Goal: Navigation & Orientation: Find specific page/section

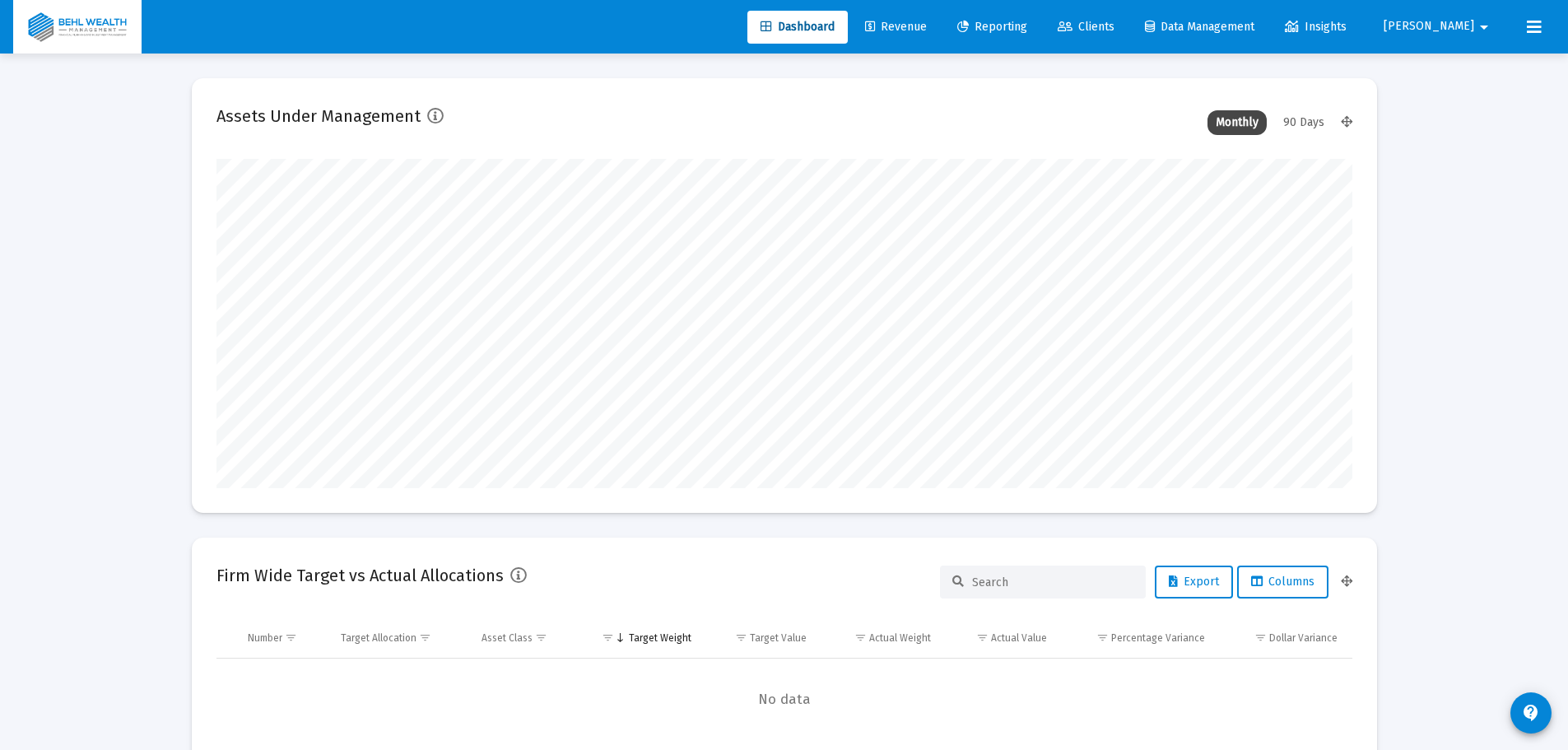
scroll to position [329, 1136]
type input "[DATE]"
type input "brian@behlwealth.com"
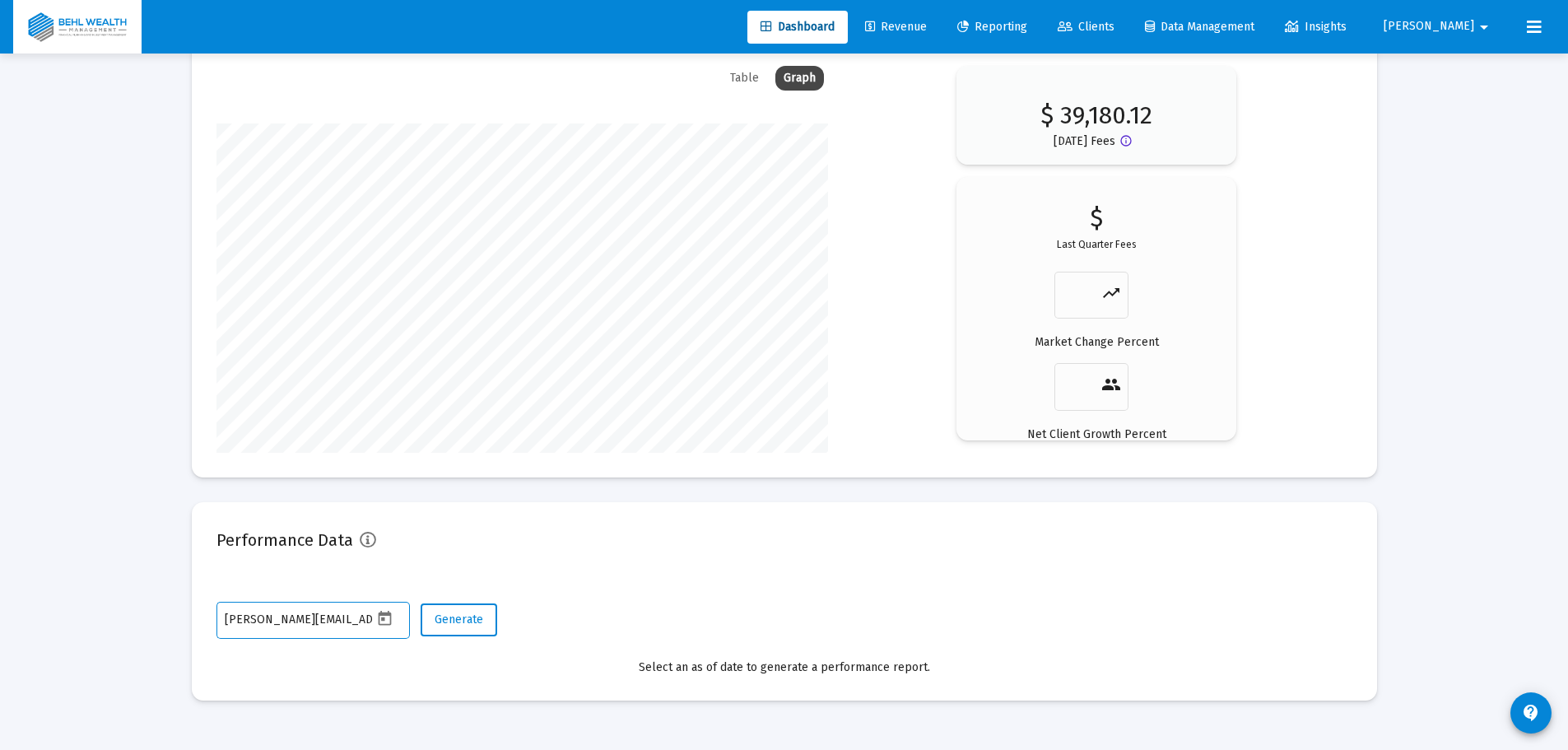
scroll to position [0, 0]
click at [1114, 22] on span "Clients" at bounding box center [1086, 27] width 57 height 14
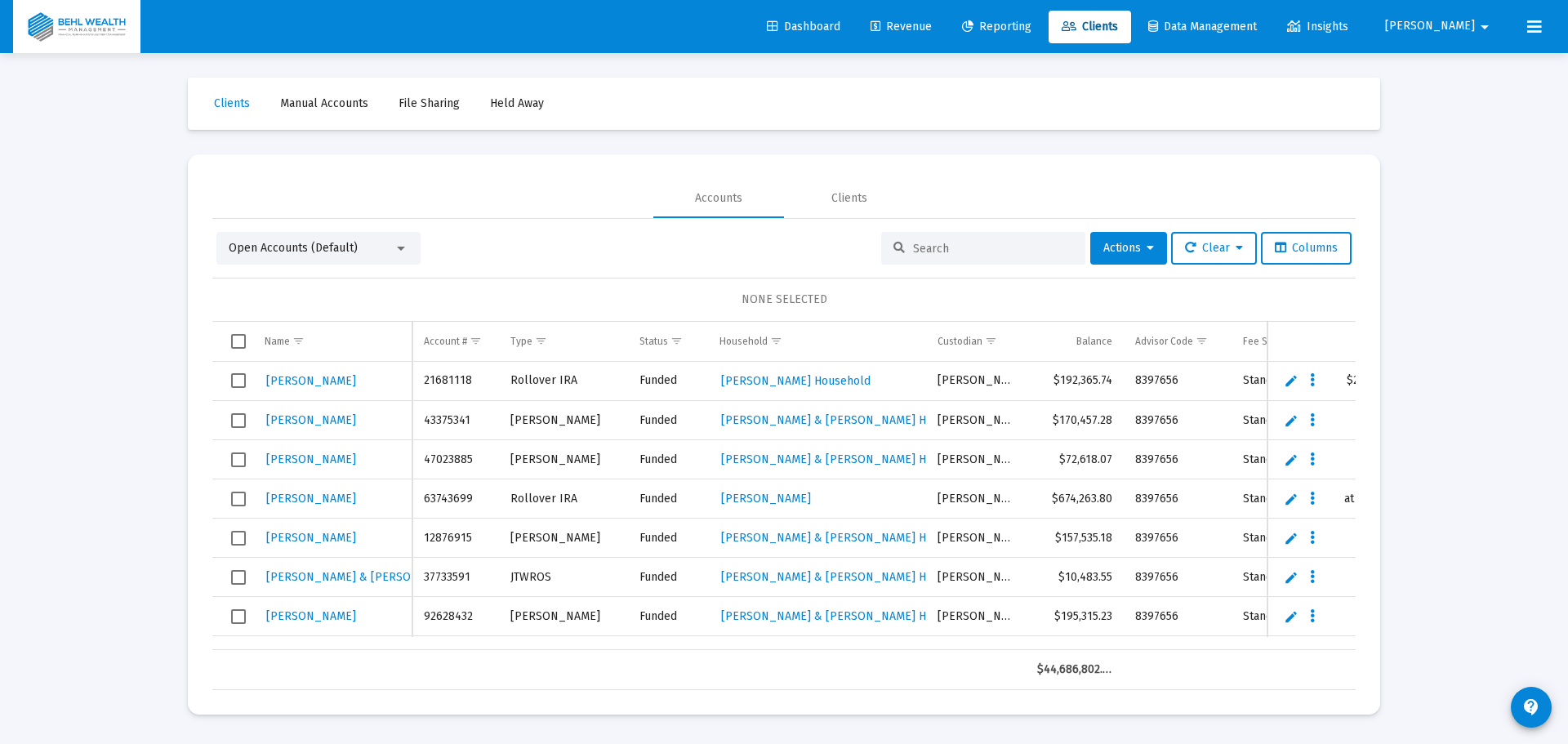
drag, startPoint x: 945, startPoint y: 19, endPoint x: 962, endPoint y: 24, distance: 17.7
click at [945, 19] on link "Revenue" at bounding box center [901, 27] width 87 height 32
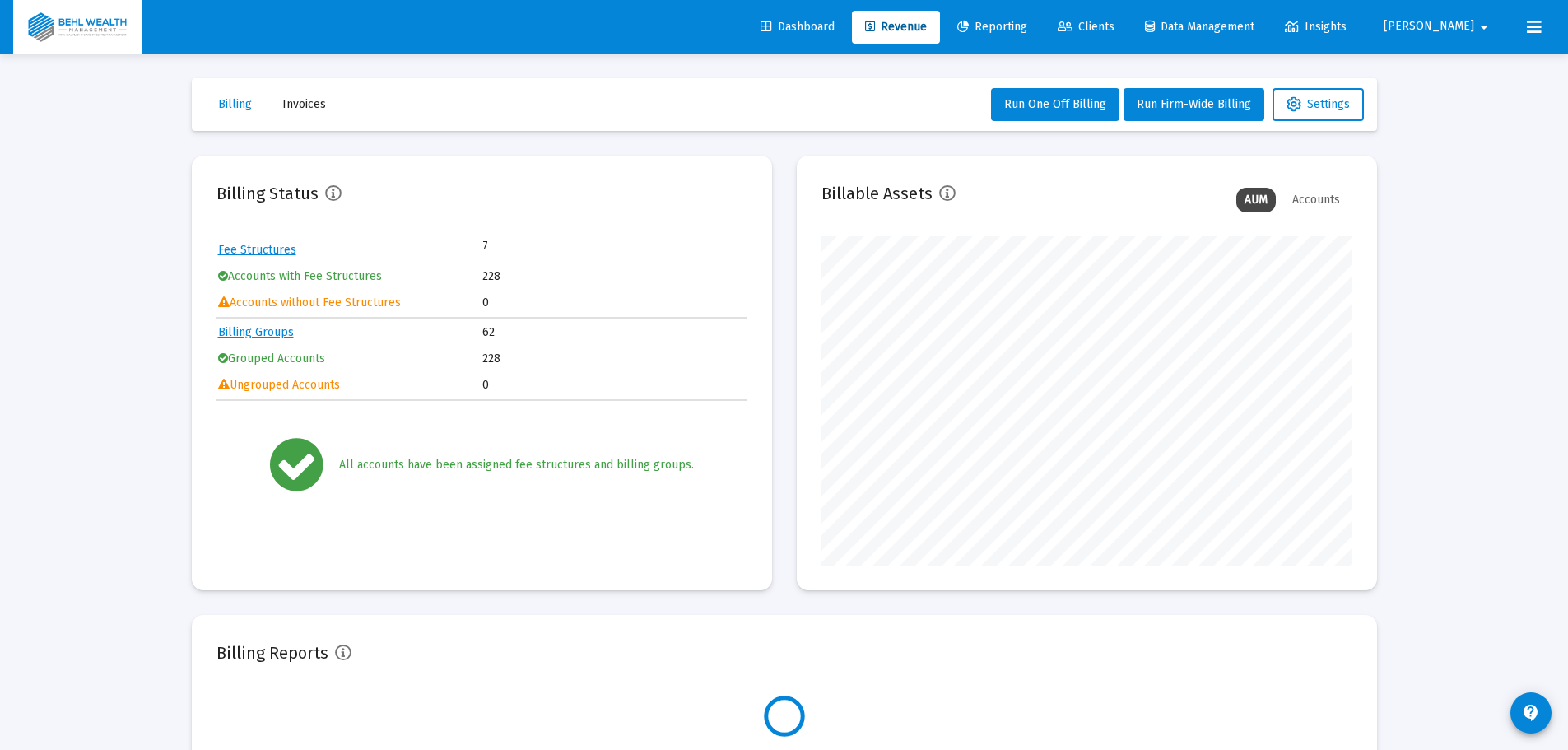
scroll to position [329, 531]
click at [1027, 31] on span "Reporting" at bounding box center [992, 27] width 70 height 14
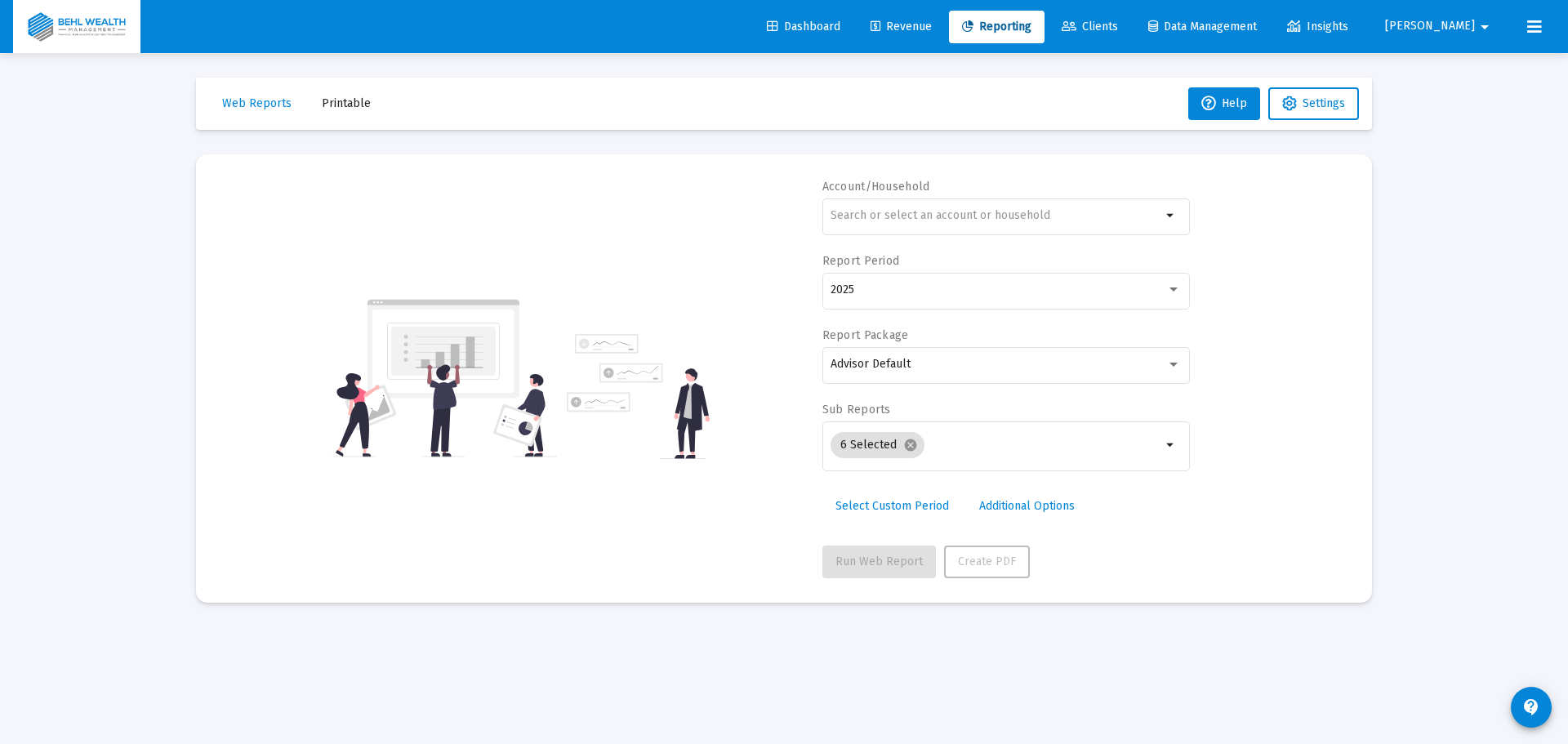
drag, startPoint x: 1138, startPoint y: 29, endPoint x: 1128, endPoint y: 28, distance: 10.0
click at [1118, 28] on span "Clients" at bounding box center [1090, 27] width 57 height 14
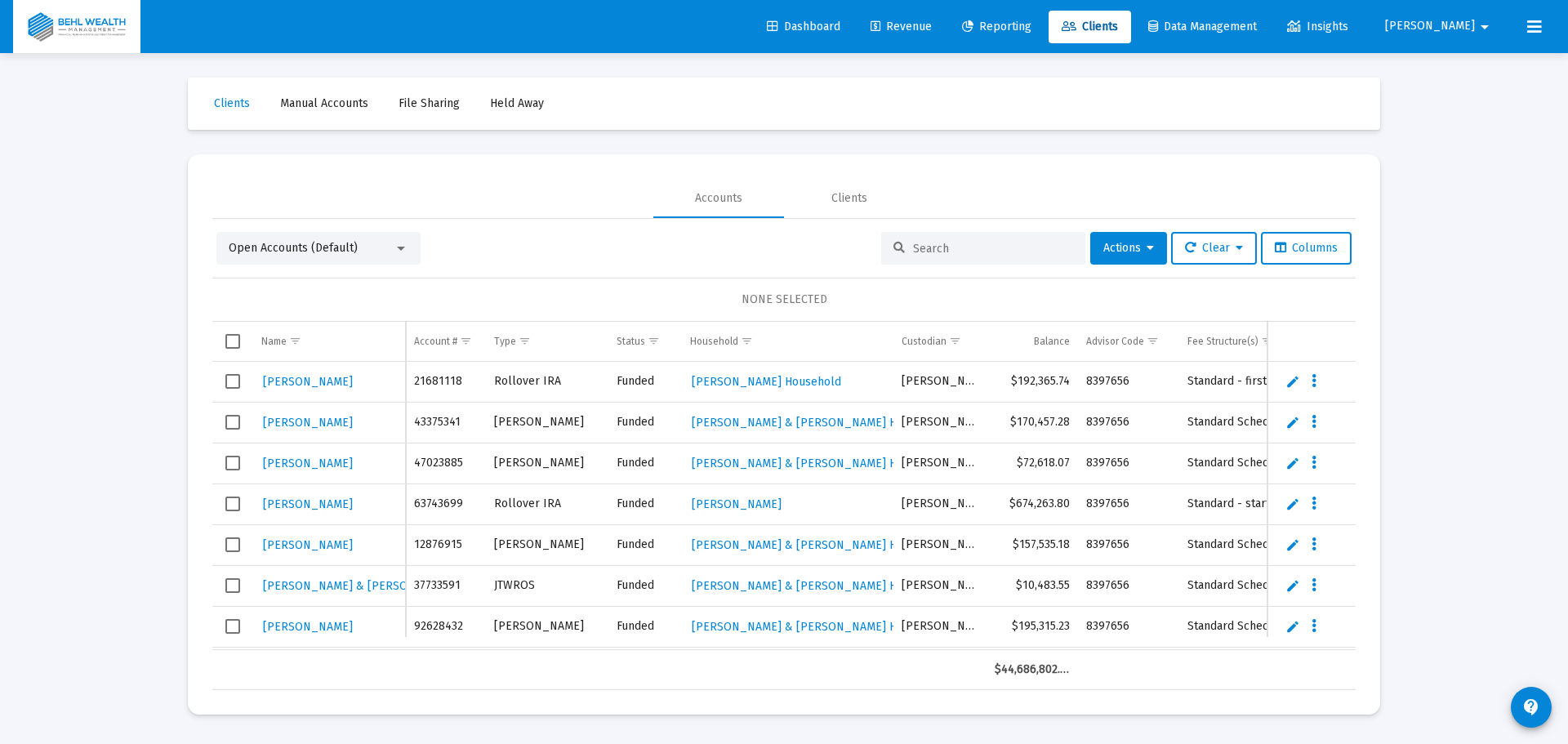
click at [343, 102] on span "Manual Accounts" at bounding box center [324, 103] width 88 height 14
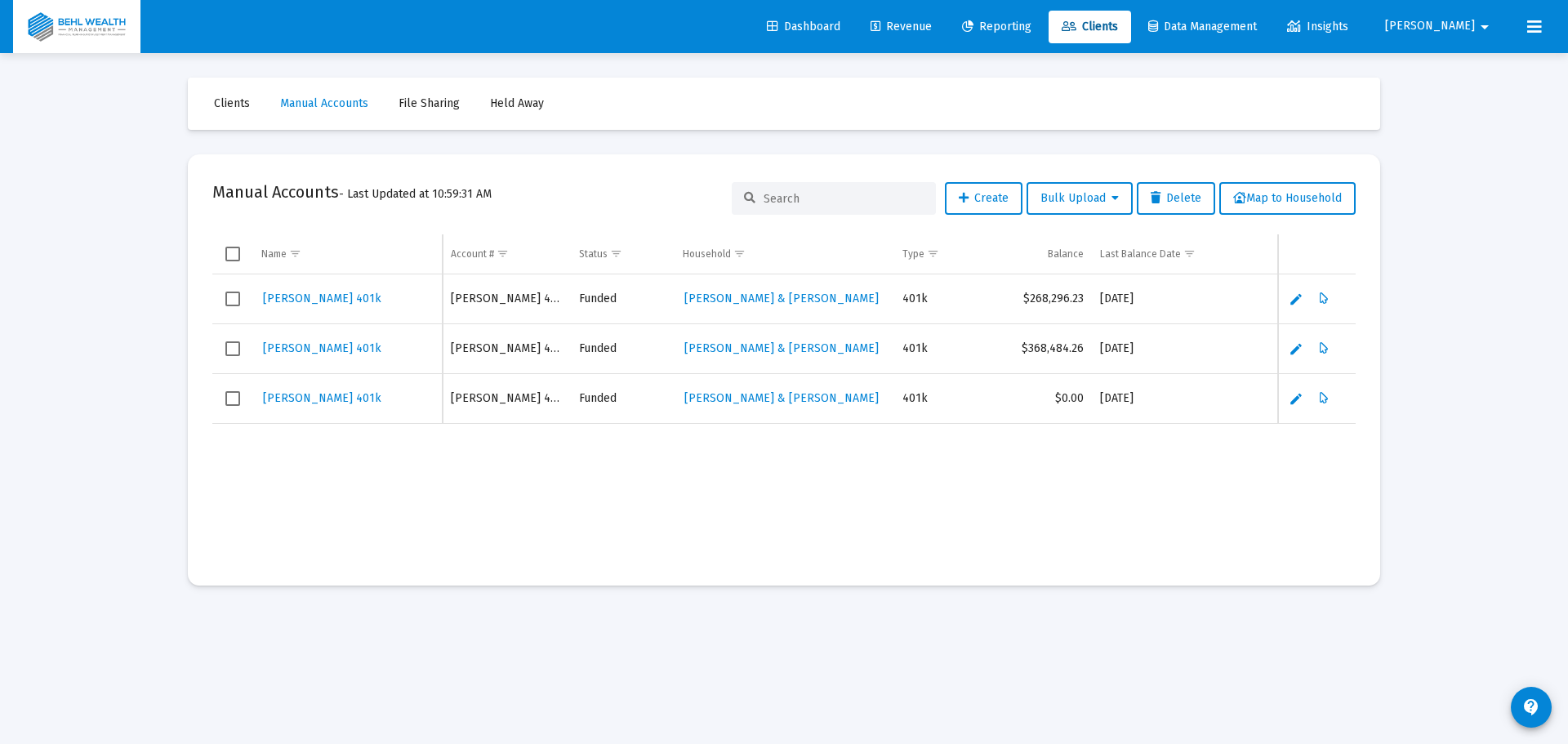
click at [932, 24] on span "Revenue" at bounding box center [902, 27] width 62 height 14
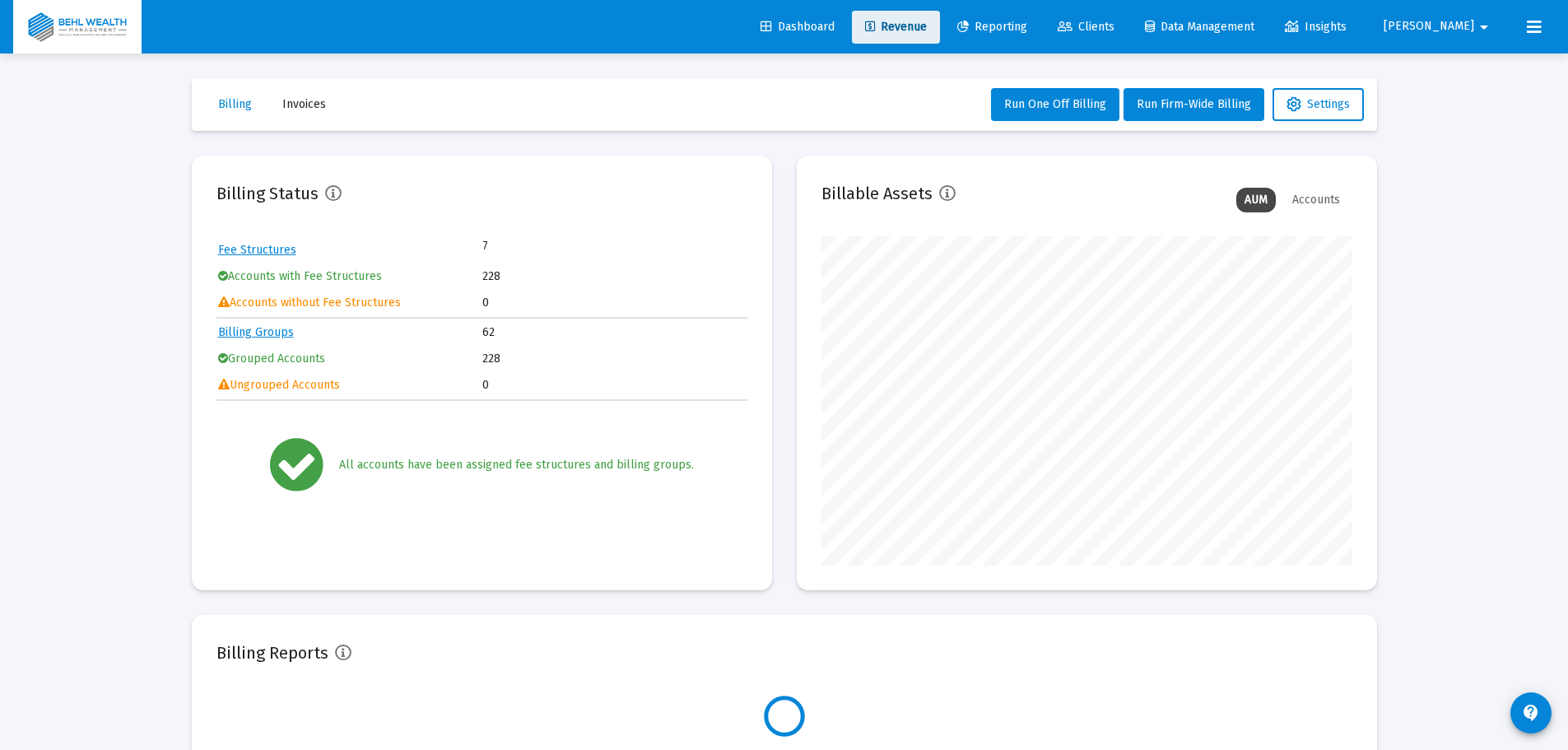
scroll to position [329, 531]
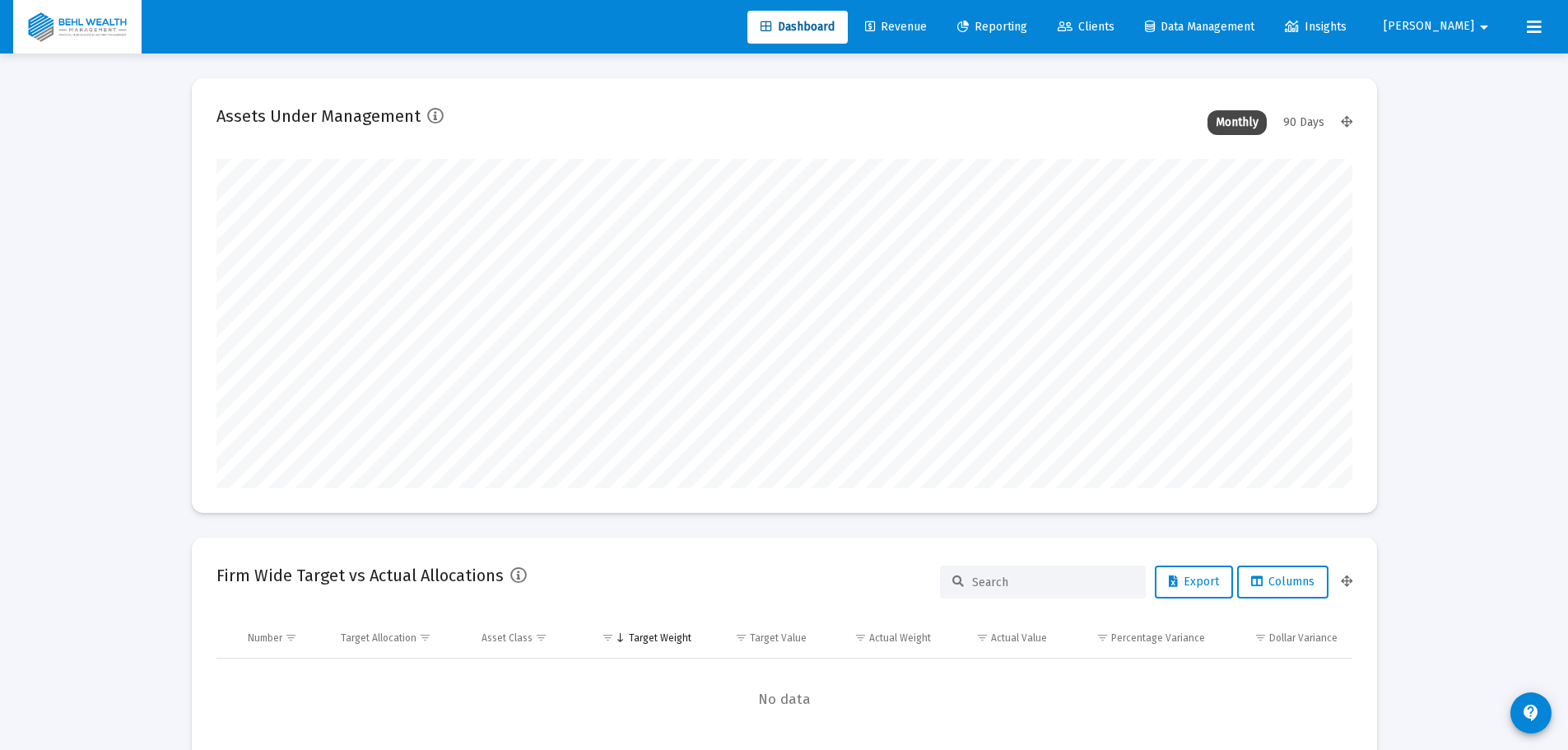
scroll to position [329, 1136]
type input "[DATE]"
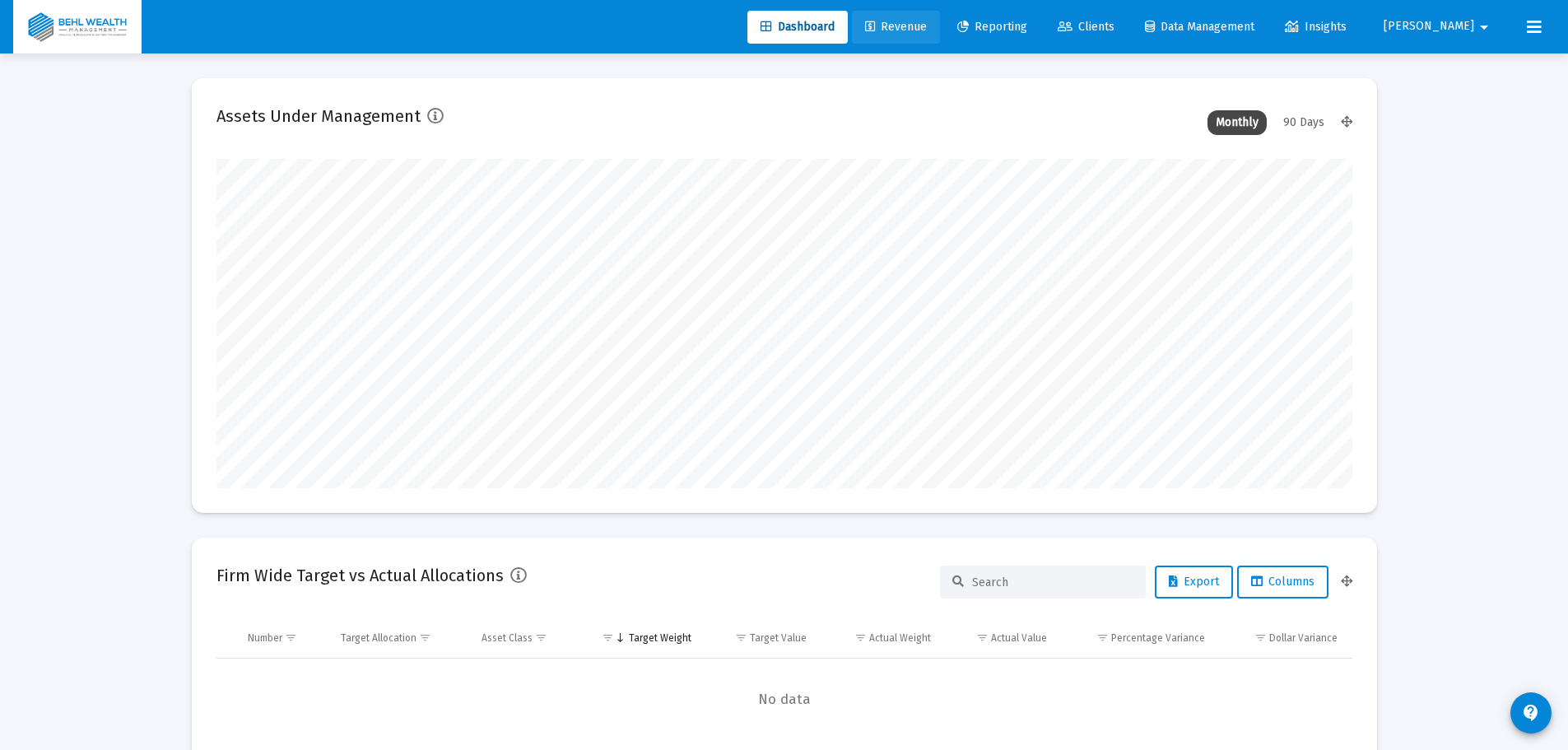
click at [927, 28] on span "Revenue" at bounding box center [896, 27] width 62 height 14
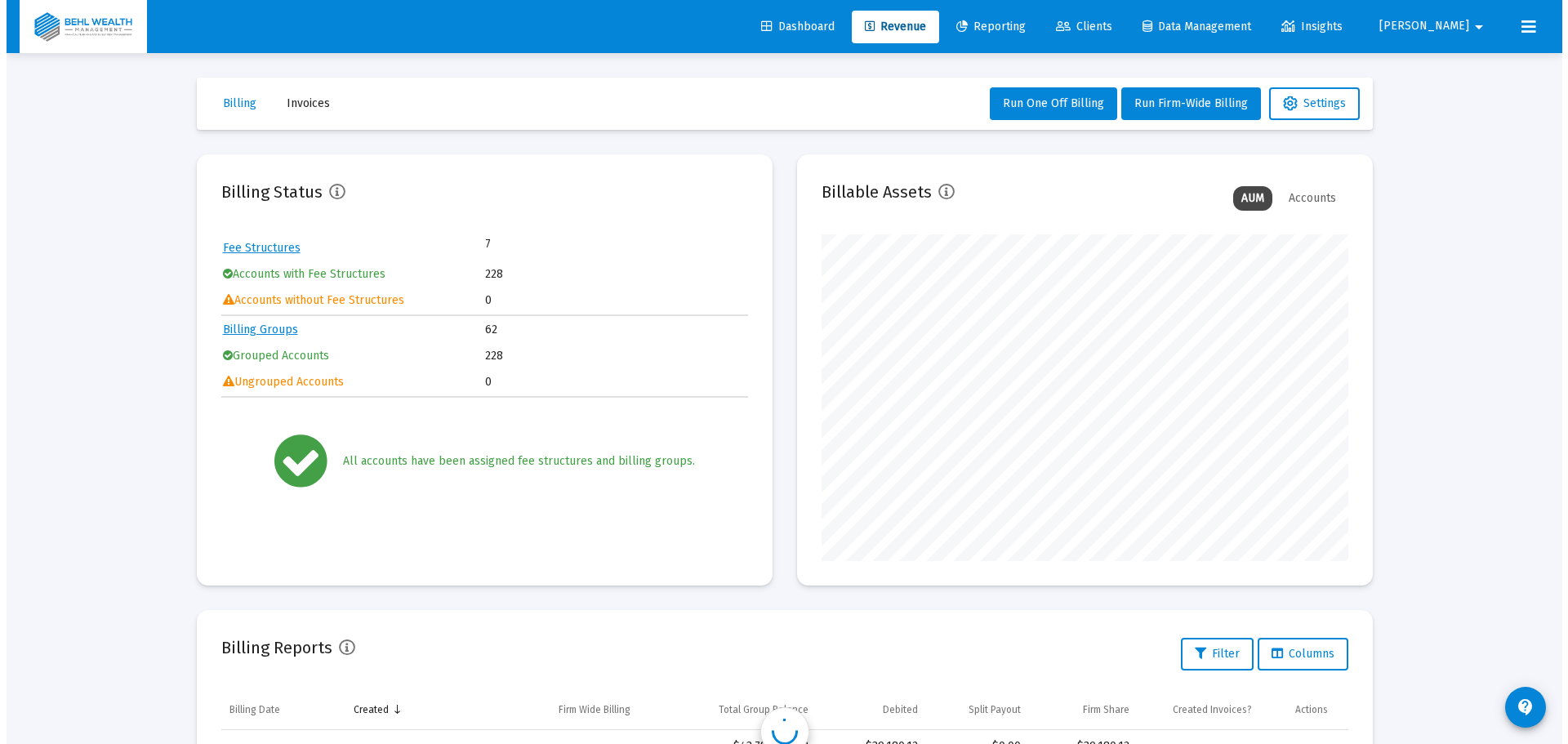
scroll to position [326, 527]
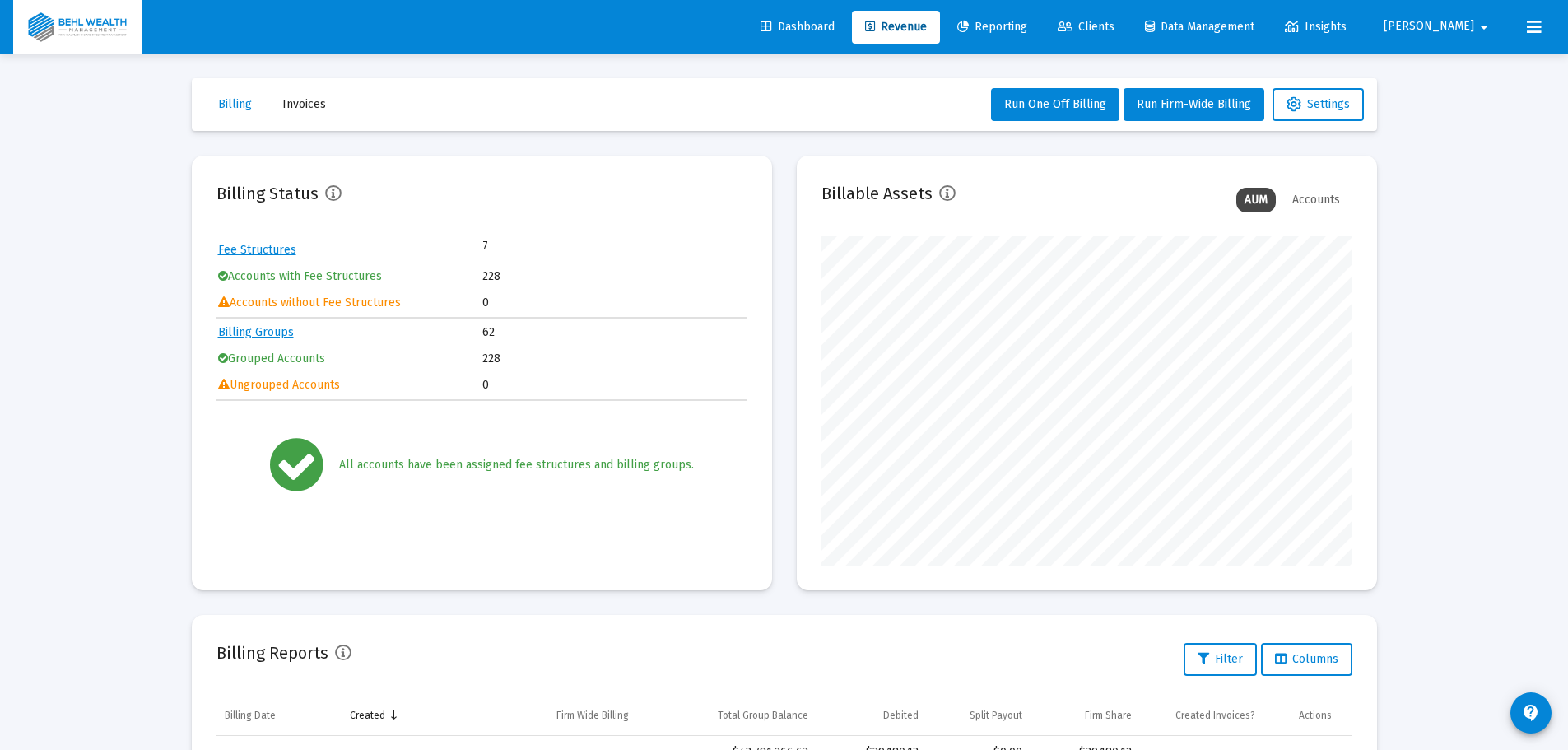
click at [1027, 22] on span "Reporting" at bounding box center [992, 27] width 70 height 14
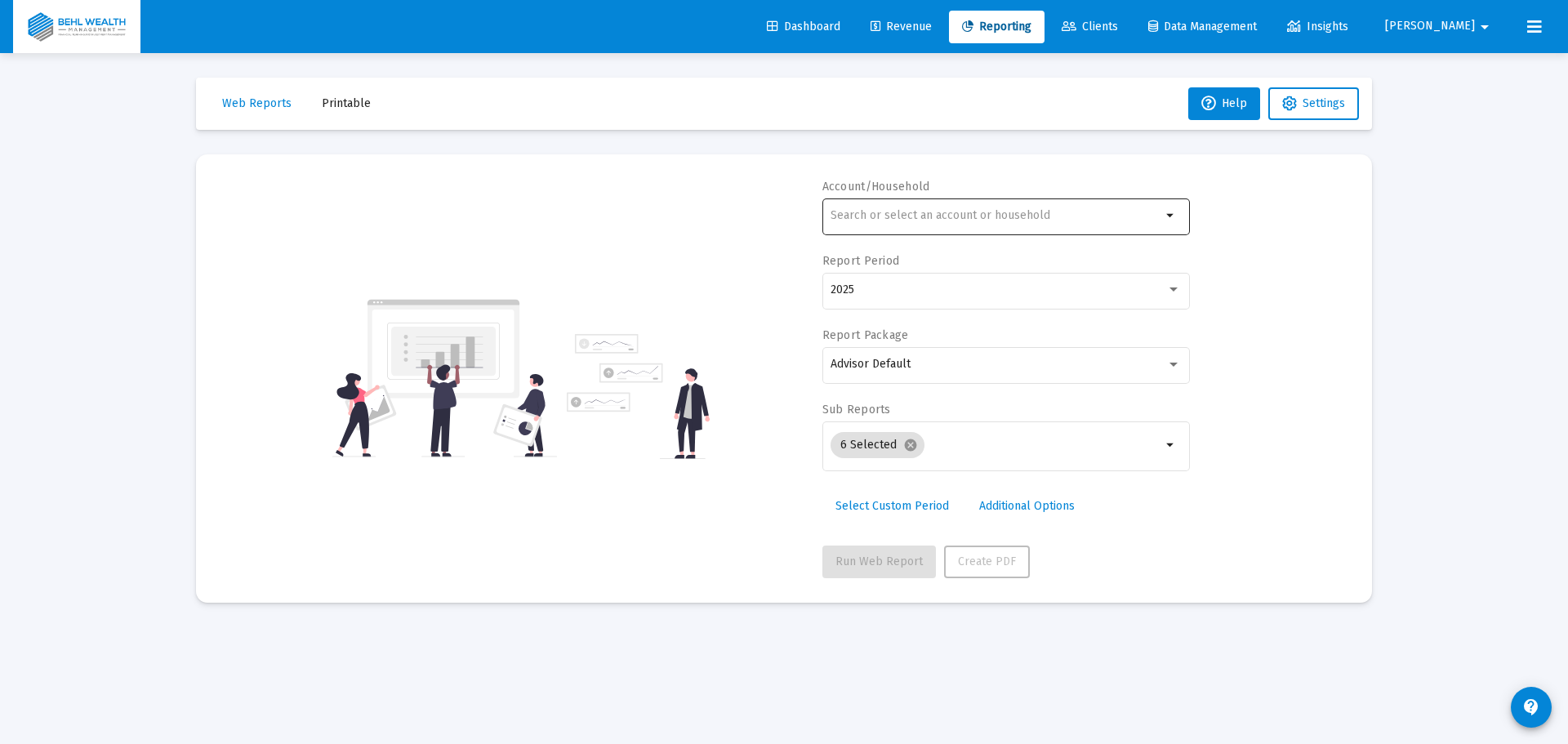
click at [1003, 211] on input "text" at bounding box center [996, 216] width 331 height 13
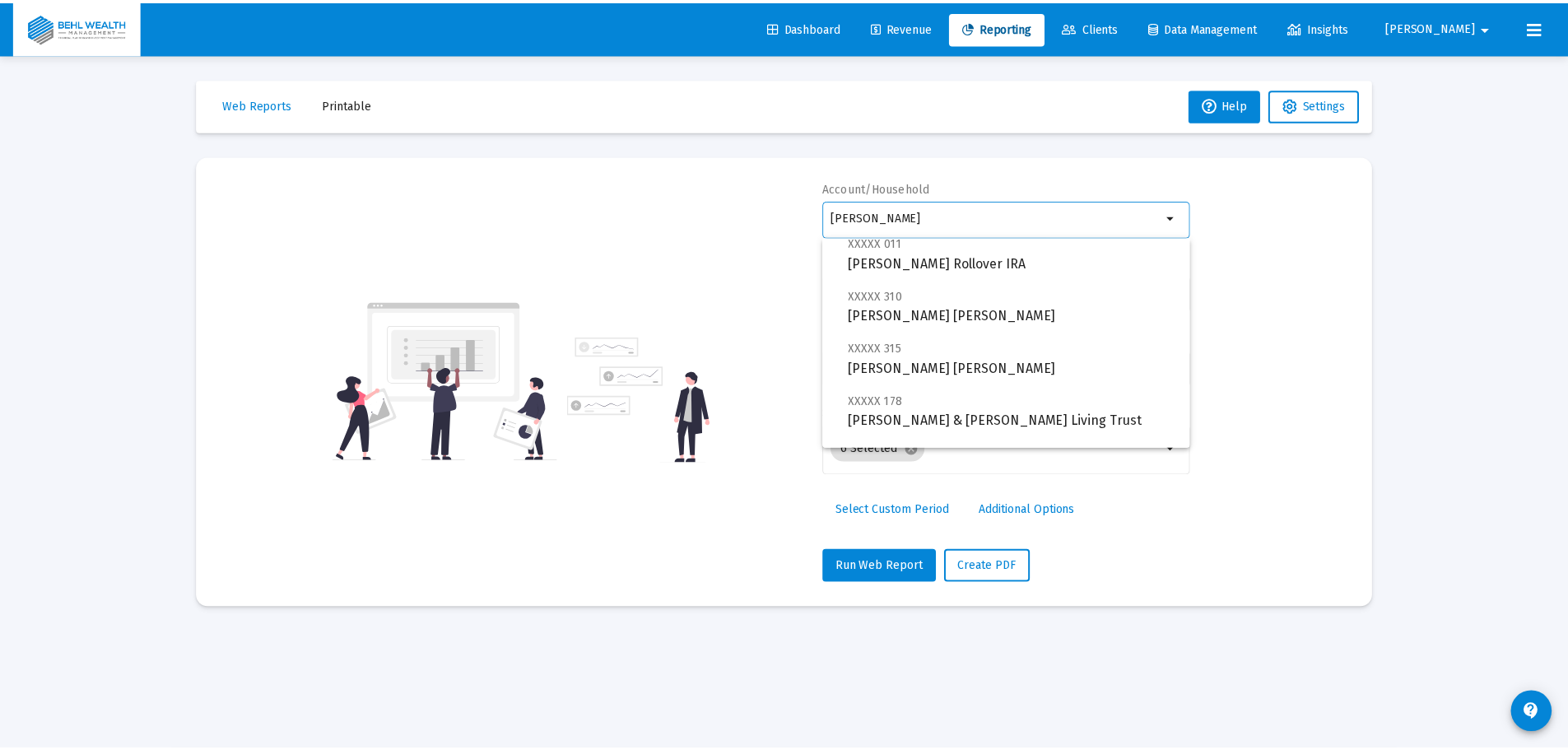
scroll to position [171, 0]
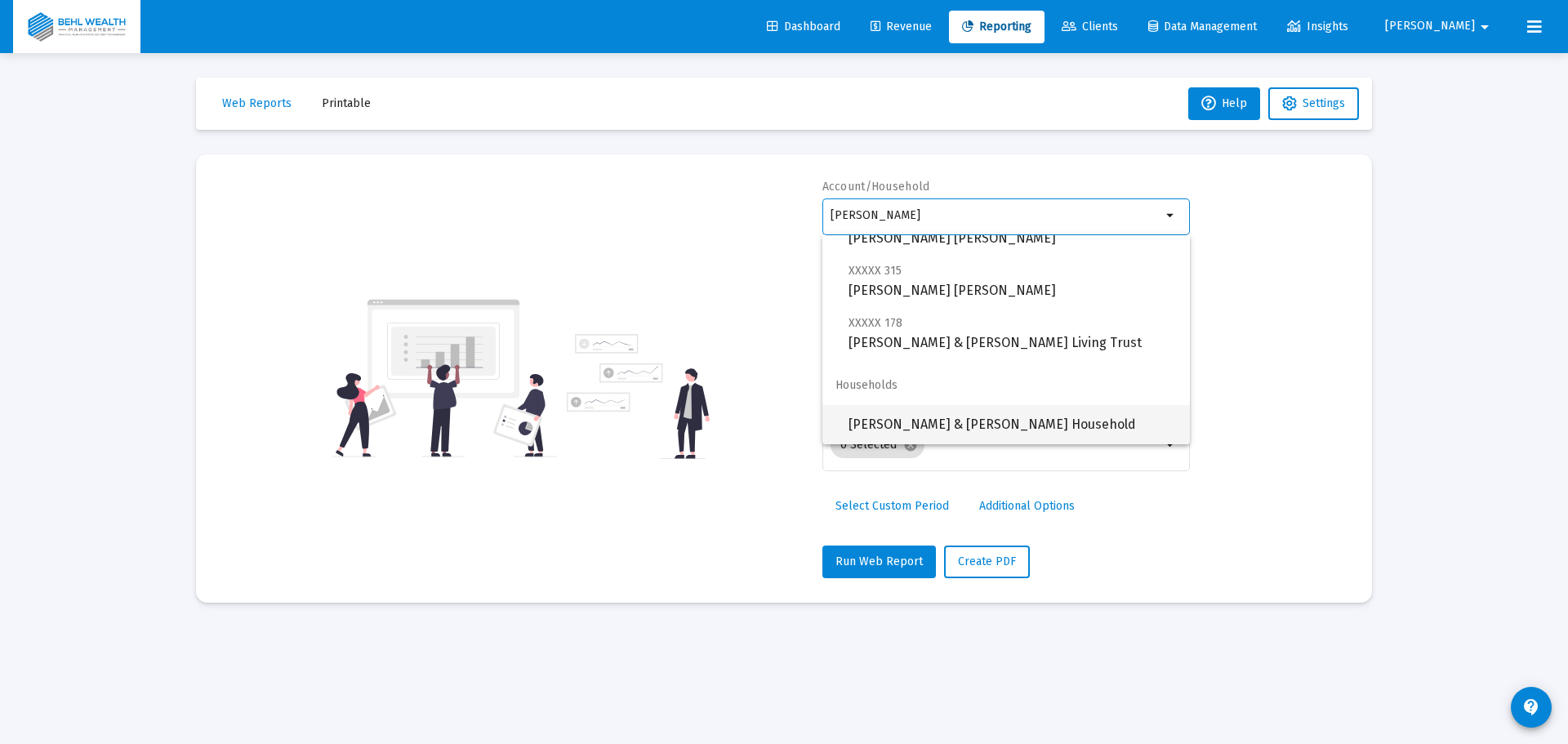
click at [988, 414] on span "[PERSON_NAME] & [PERSON_NAME] Household" at bounding box center [1013, 424] width 328 height 39
type input "[PERSON_NAME] & [PERSON_NAME] Household"
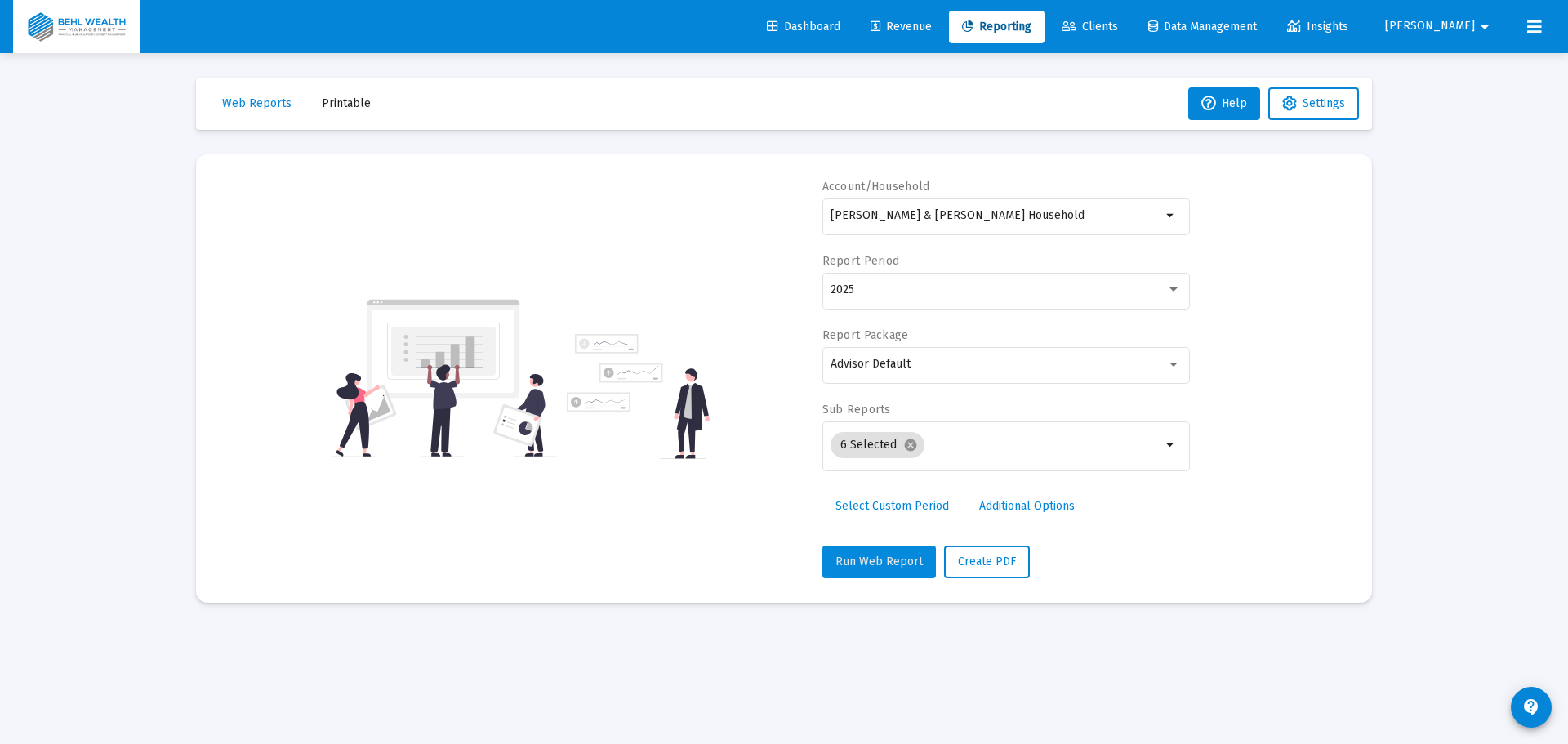
click at [884, 550] on button "Run Web Report" at bounding box center [879, 561] width 113 height 32
select select "View all"
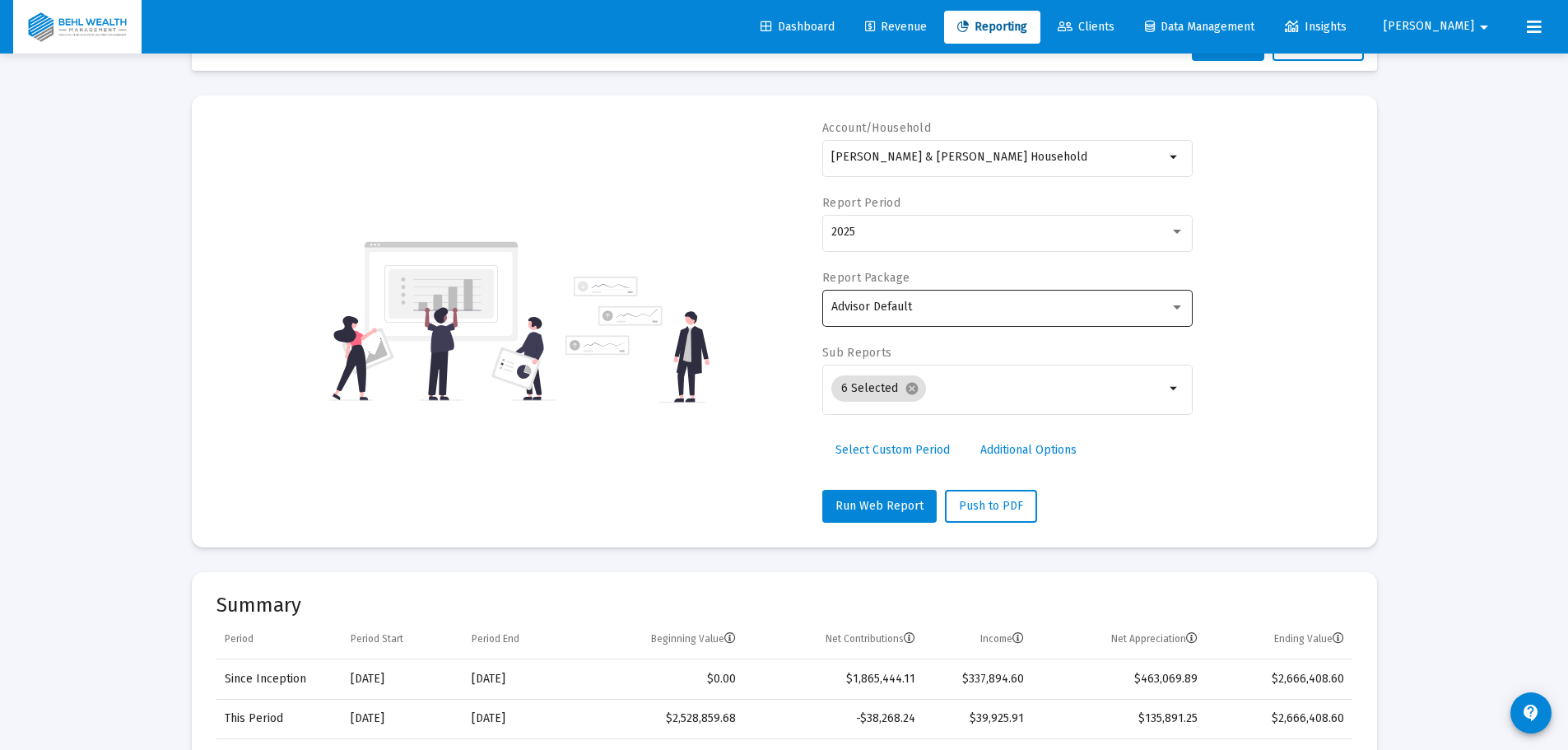
scroll to position [0, 0]
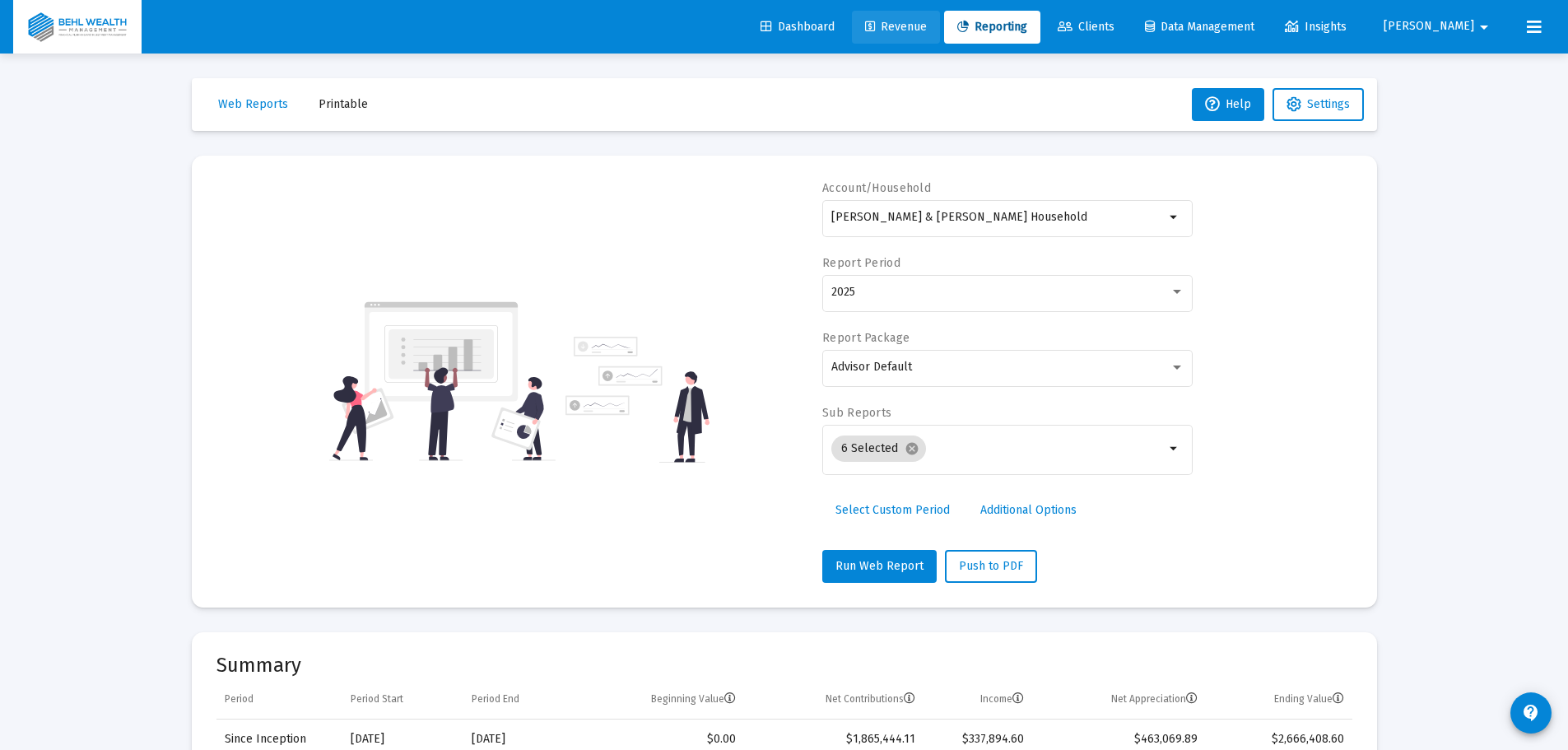
click at [927, 29] on span "Revenue" at bounding box center [896, 27] width 62 height 14
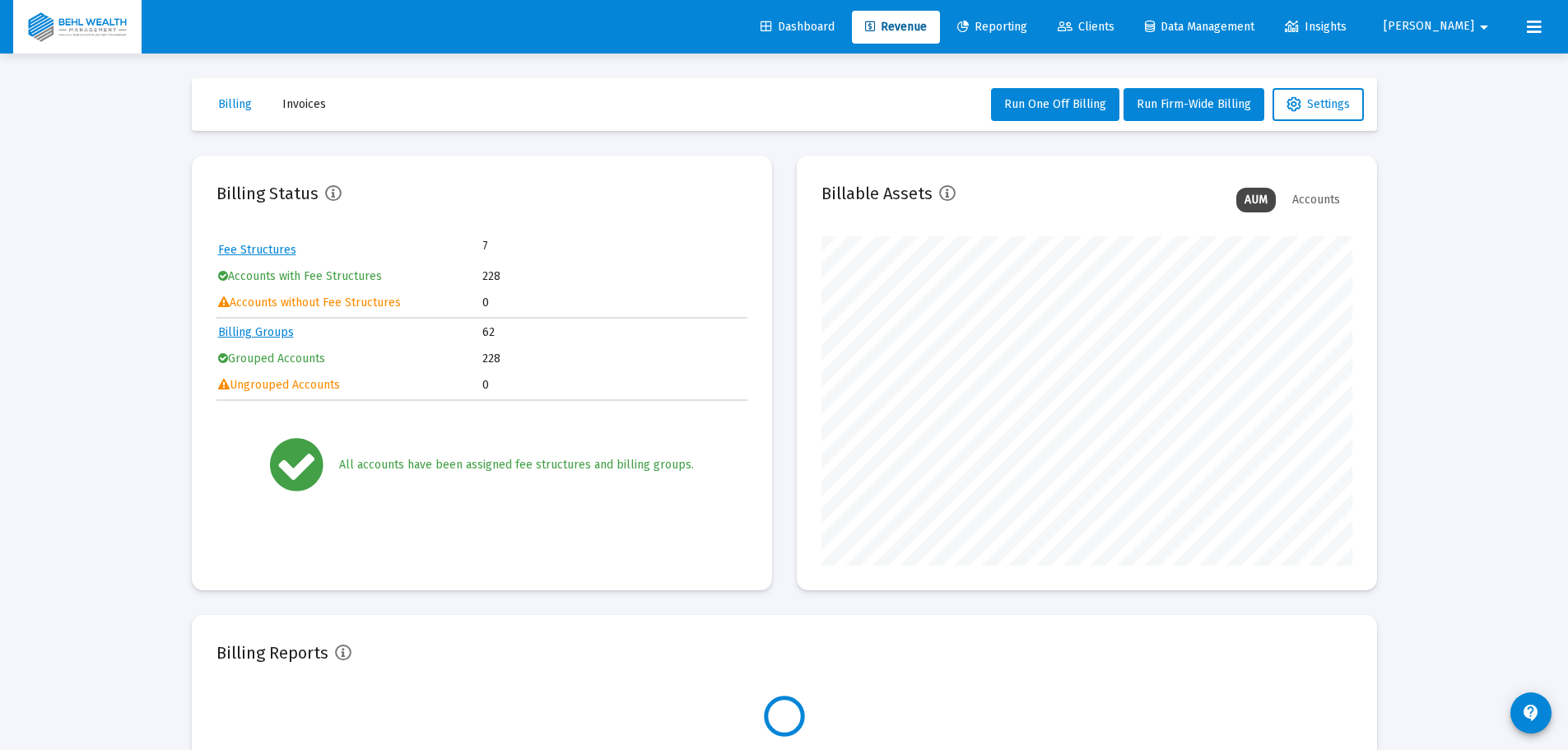
scroll to position [329, 531]
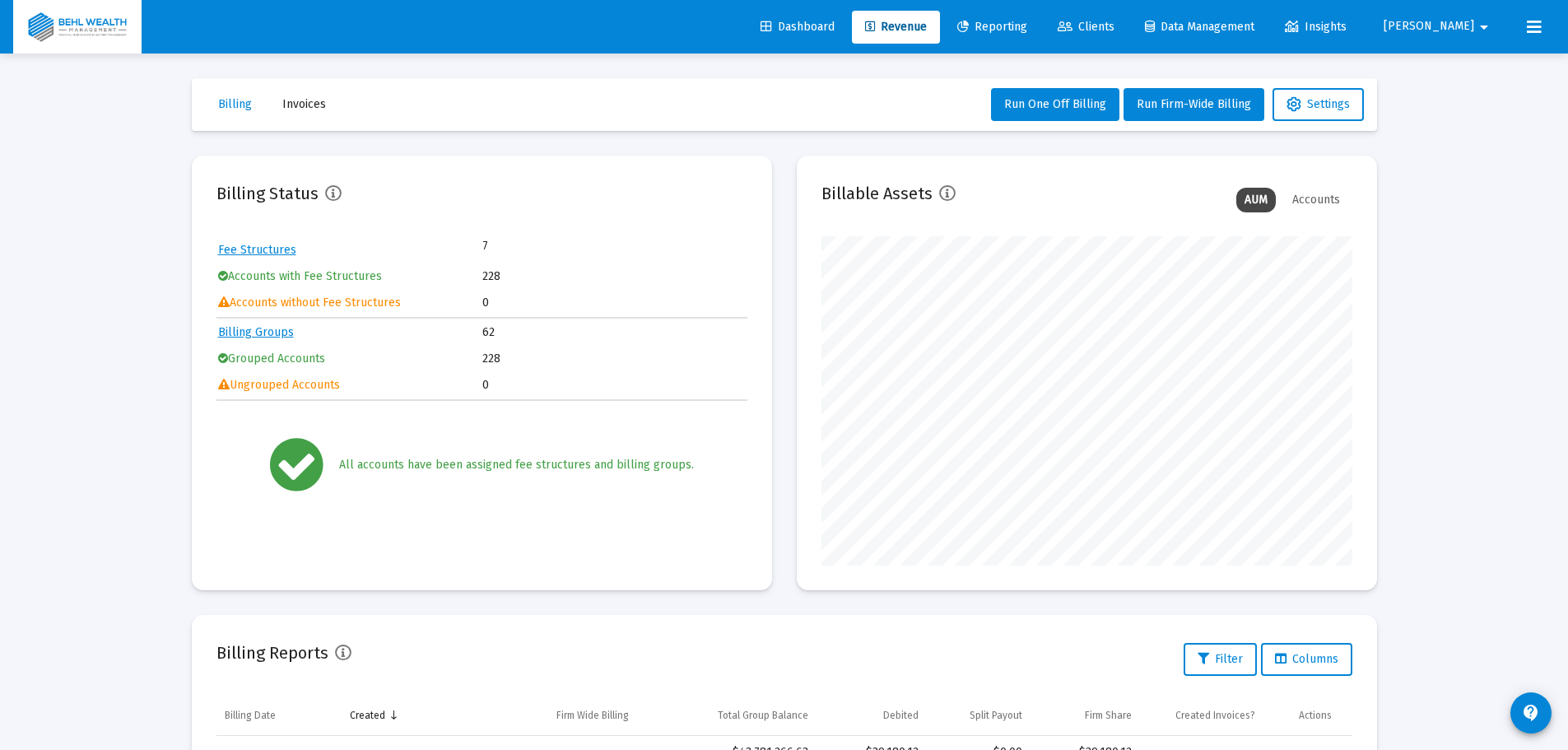
click at [1027, 24] on span "Reporting" at bounding box center [992, 27] width 70 height 14
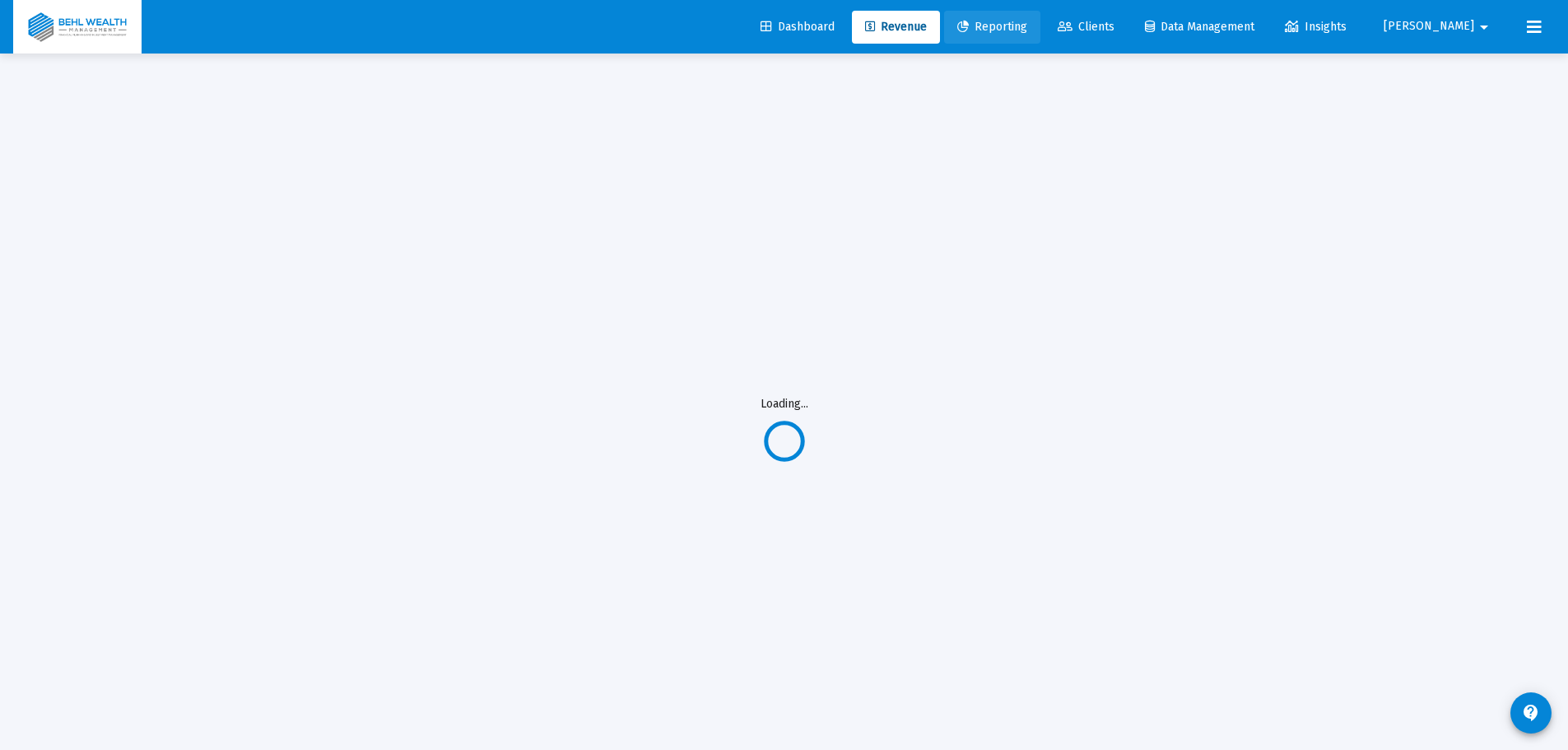
select select "View all"
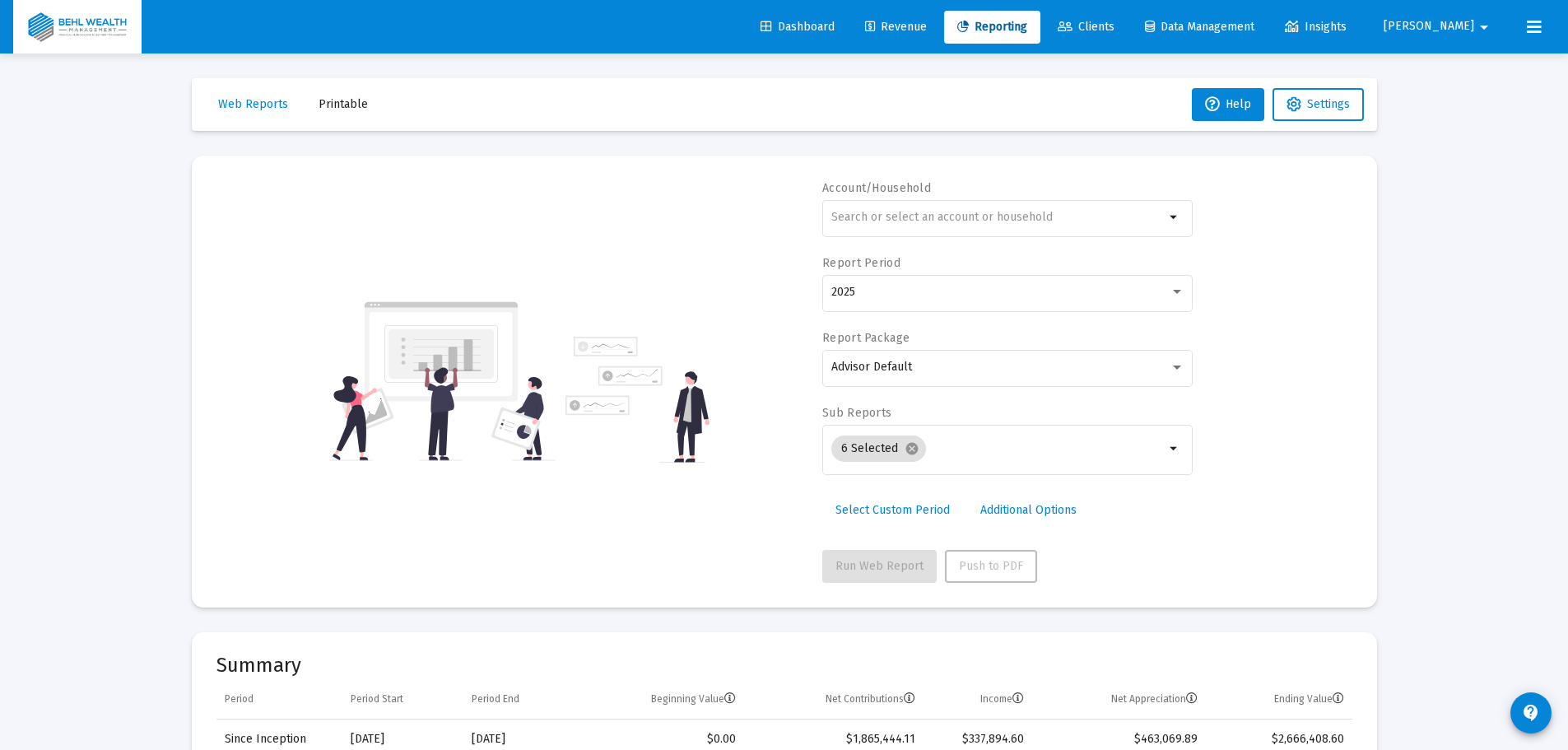
click at [1128, 35] on link "Clients" at bounding box center [1086, 27] width 83 height 33
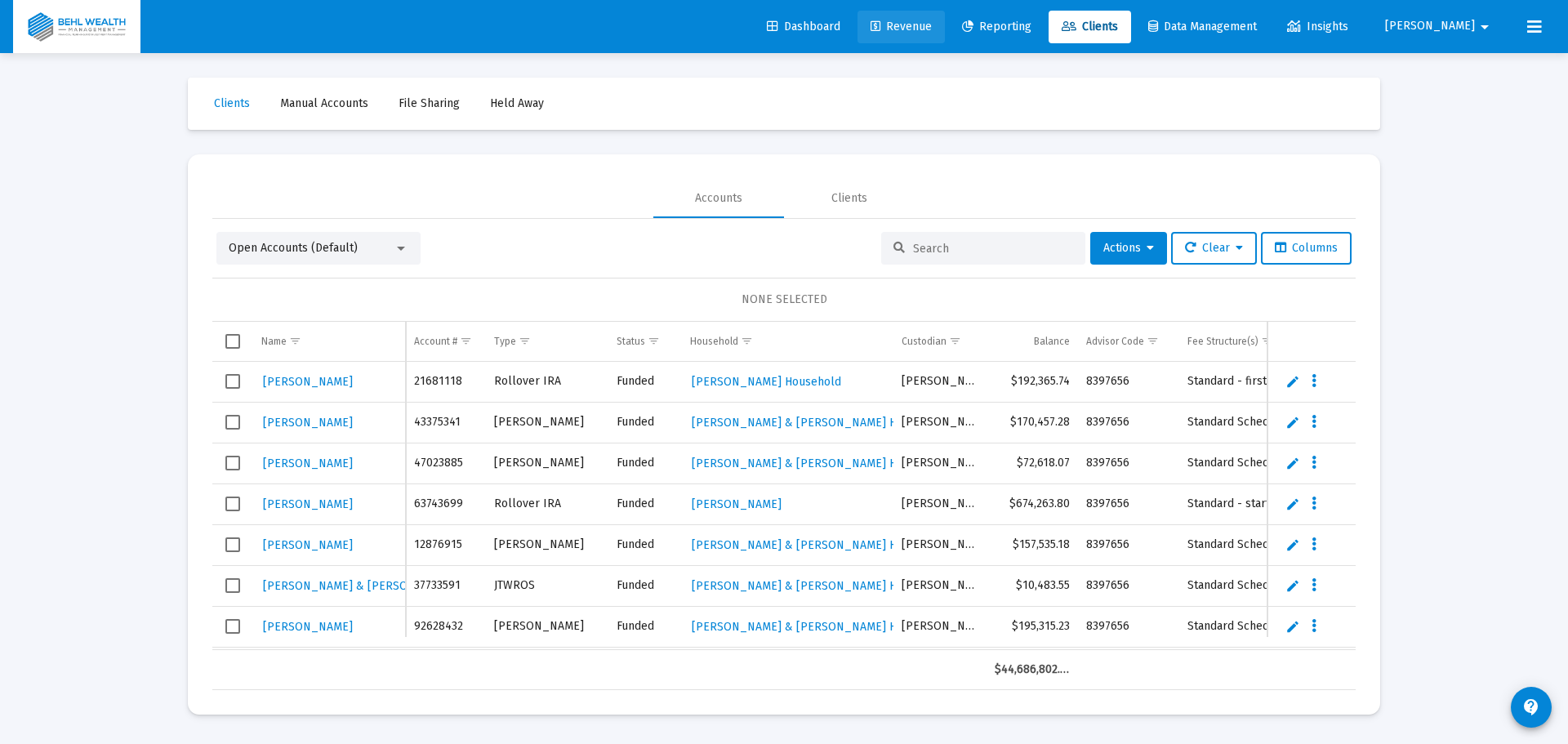
click at [932, 31] on span "Revenue" at bounding box center [902, 27] width 62 height 14
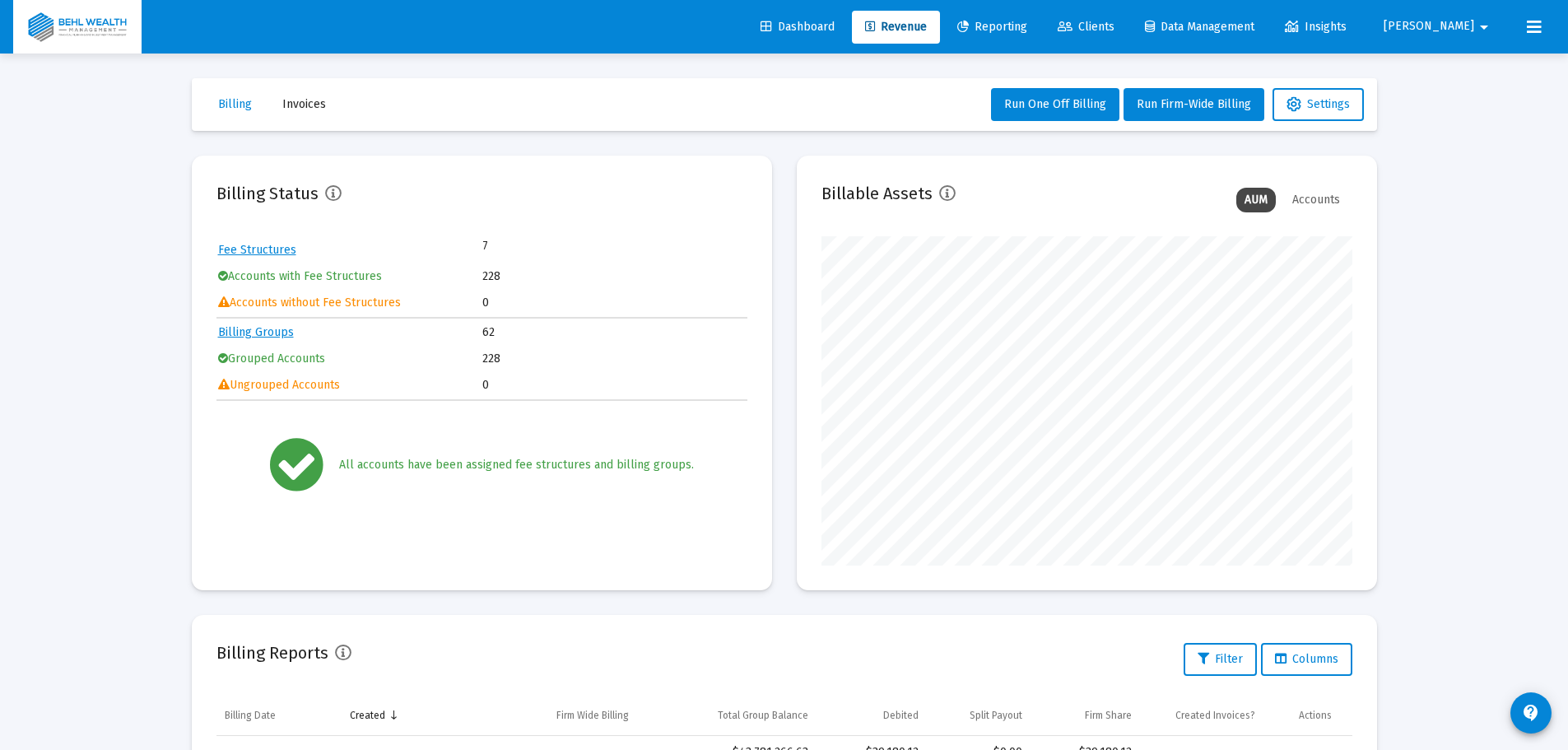
scroll to position [329, 531]
click at [835, 32] on span "Dashboard" at bounding box center [797, 27] width 74 height 14
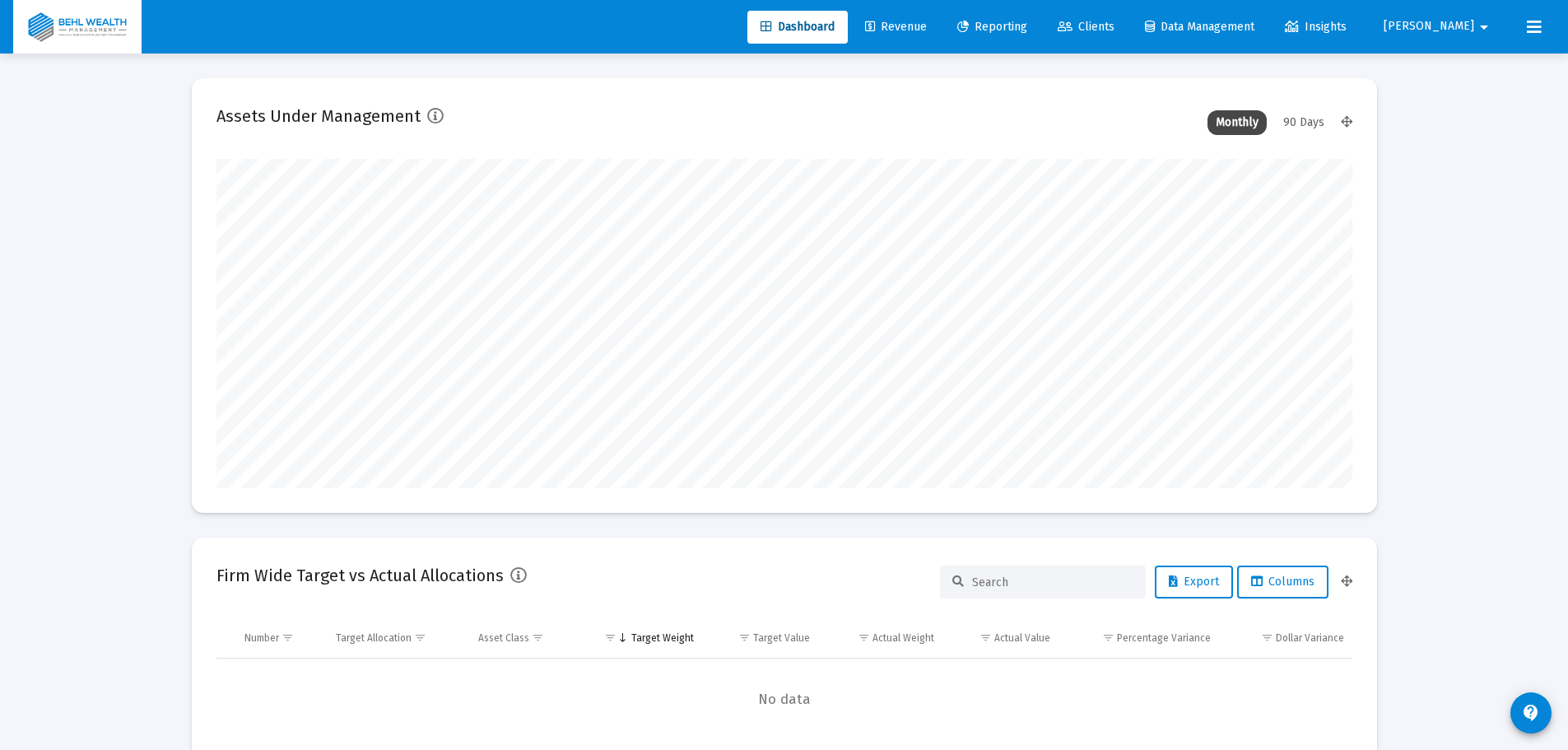
scroll to position [329, 612]
click at [1025, 36] on link "Reporting" at bounding box center [992, 27] width 96 height 33
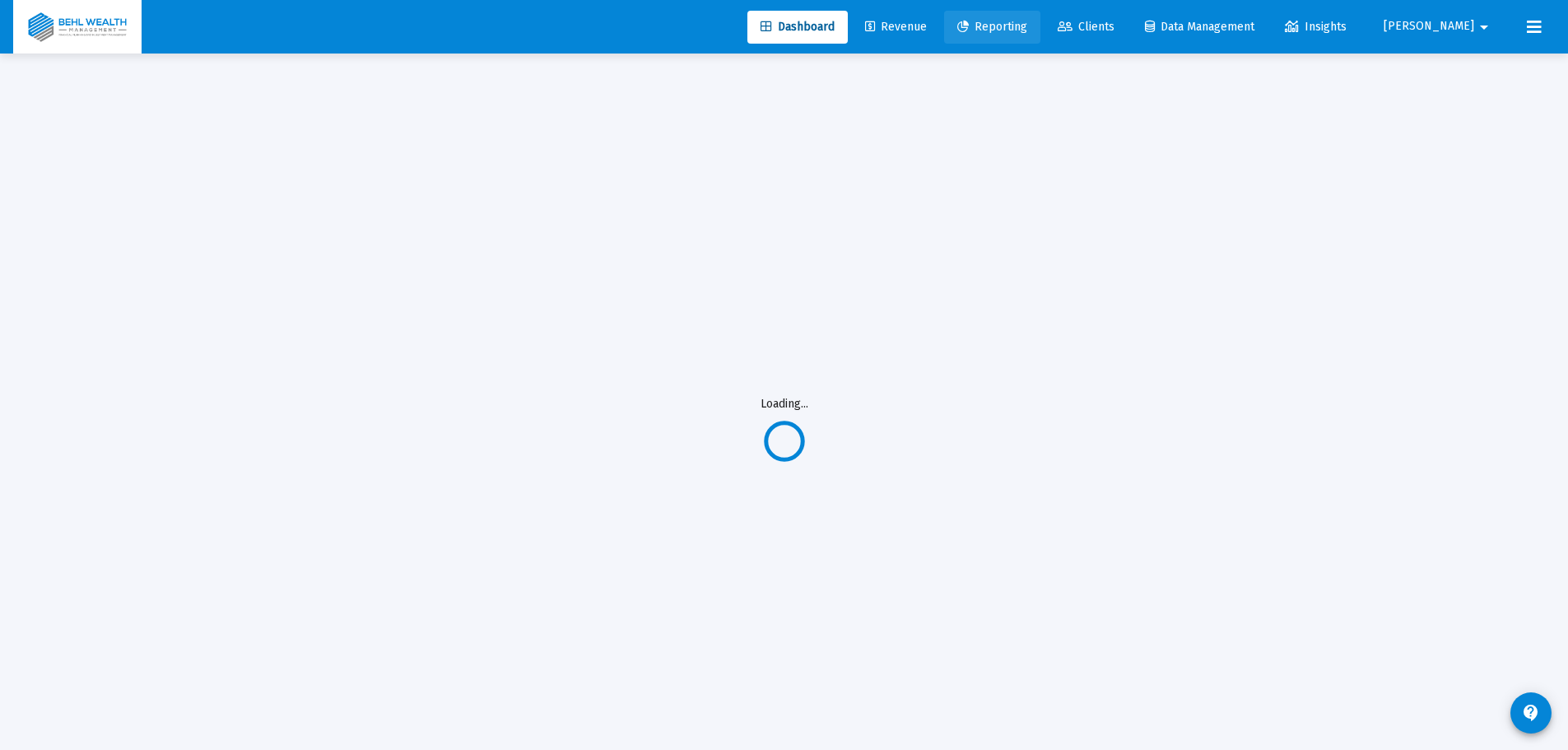
select select "View all"
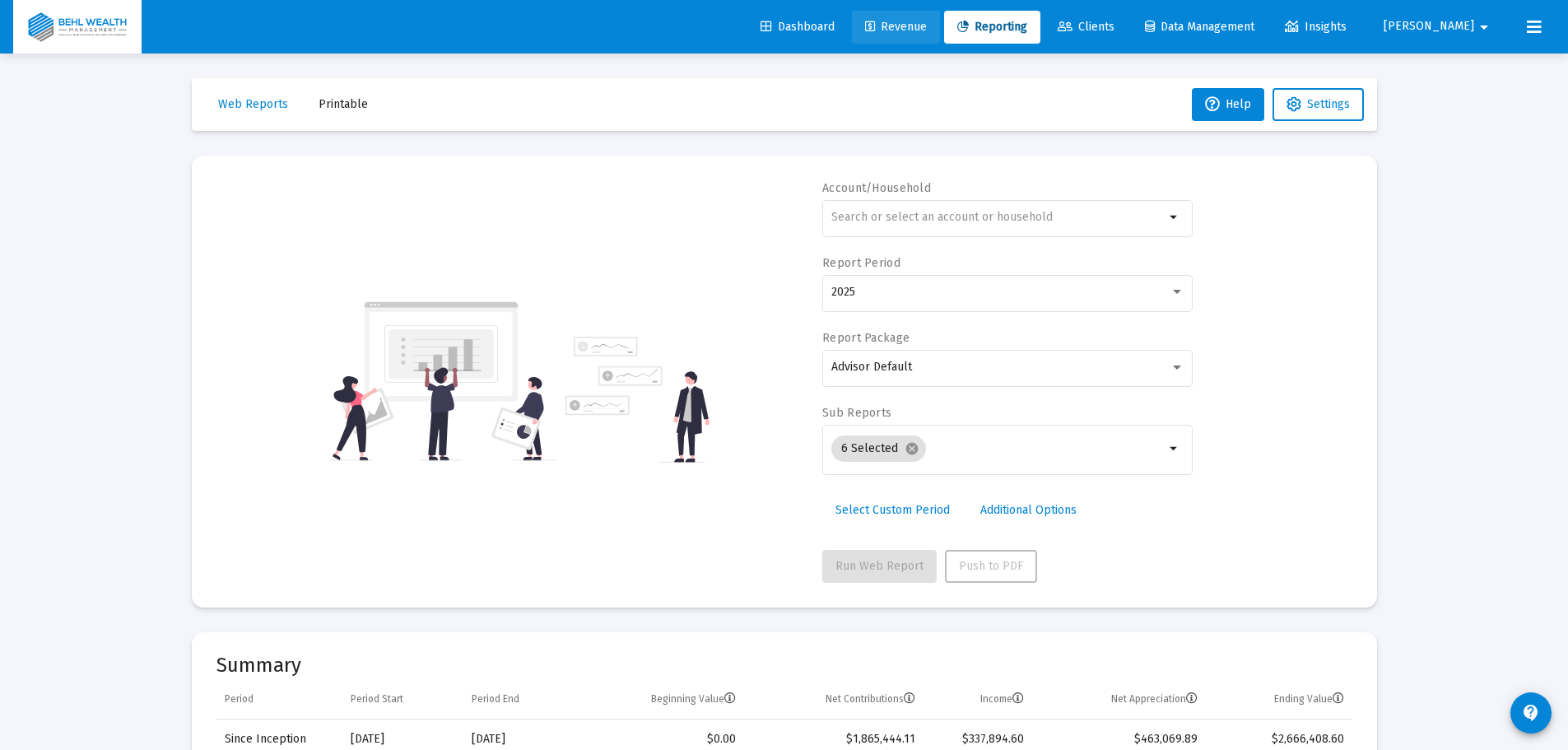
click at [927, 29] on span "Revenue" at bounding box center [896, 27] width 62 height 14
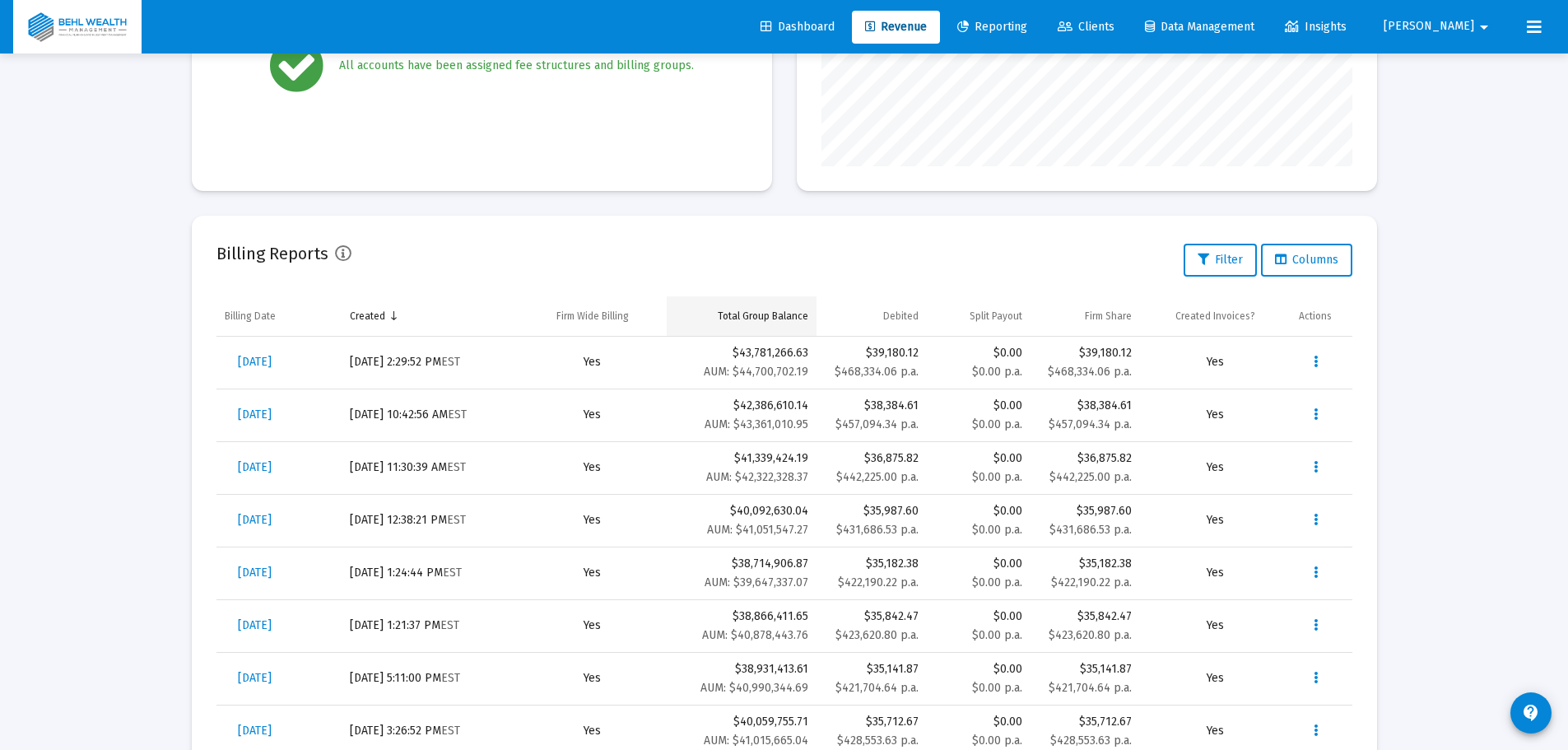
scroll to position [494, 0]
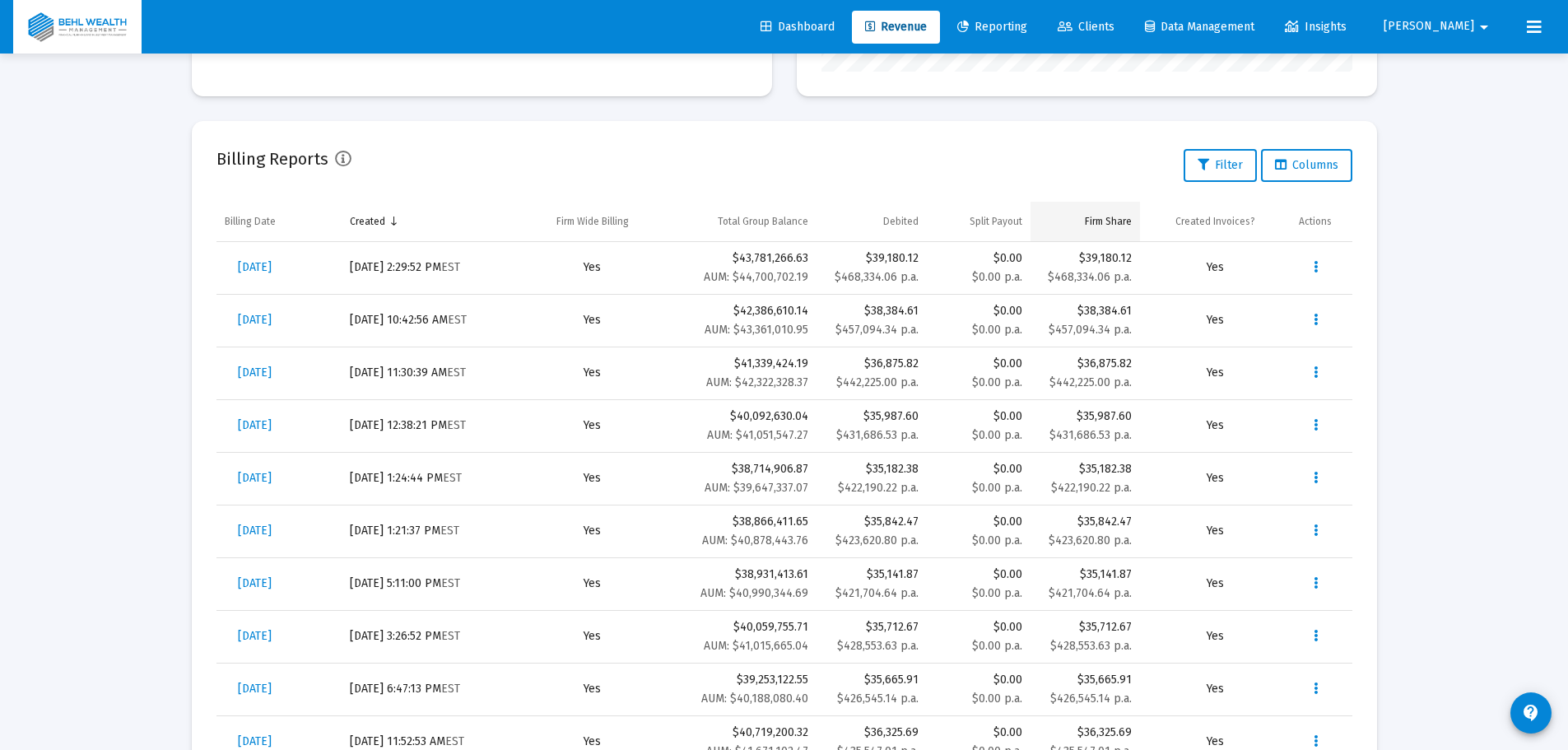
click at [1089, 221] on div "Firm Share" at bounding box center [1108, 221] width 47 height 13
click at [1089, 221] on div "Firm Share" at bounding box center [1105, 221] width 47 height 13
